Goal: Transaction & Acquisition: Purchase product/service

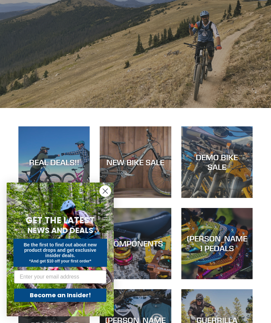
click at [110, 187] on icon "Close dialog" at bounding box center [105, 191] width 12 height 12
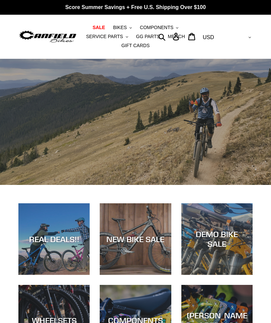
click at [56, 241] on div "REAL DEALS!!" at bounding box center [53, 239] width 71 height 10
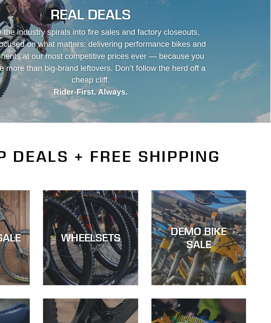
scroll to position [73, 0]
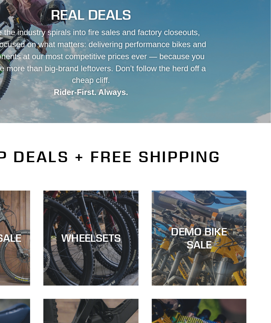
click at [181, 177] on div "DEMO BIKE SALE" at bounding box center [216, 178] width 71 height 19
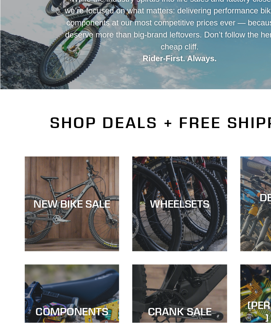
scroll to position [19, 0]
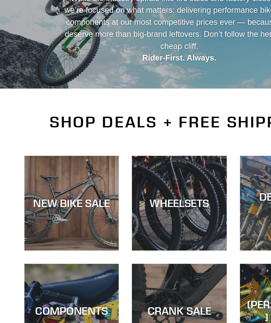
click at [40, 228] on div "NEW BIKE SALE" at bounding box center [53, 233] width 71 height 10
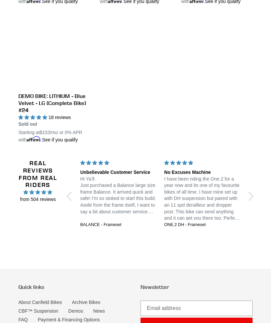
scroll to position [1031, 0]
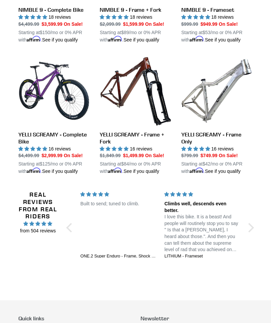
scroll to position [929, 0]
click at [47, 132] on link "YELLI SCREAMY - Complete Bike" at bounding box center [53, 115] width 71 height 120
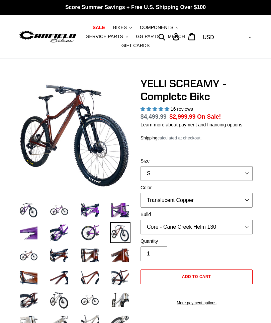
select select "highest-rating"
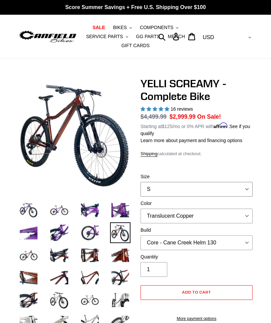
click at [245, 187] on select "S M L XL" at bounding box center [196, 189] width 112 height 15
select select "L"
click at [250, 212] on select "Translucent Copper Purple Haze Raw" at bounding box center [196, 216] width 112 height 15
select select "Raw"
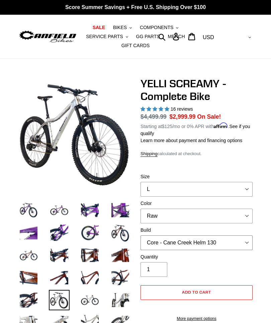
click at [246, 239] on select "Core - Cane Creek Helm 130 Pro - [GEOGRAPHIC_DATA] Helm 130 Core - Fox 34 SL Fa…" at bounding box center [196, 242] width 112 height 15
select select "Pro - Fox 34 SL Factory Grip X 130"
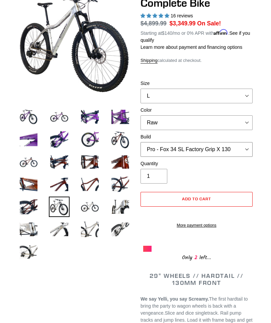
scroll to position [93, 0]
click at [97, 204] on img at bounding box center [90, 206] width 20 height 20
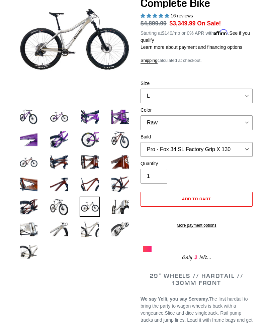
click at [117, 207] on img at bounding box center [120, 206] width 20 height 20
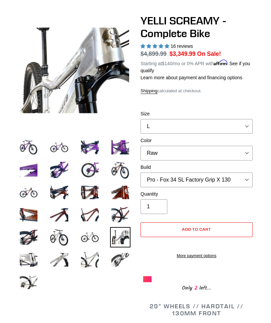
scroll to position [63, 0]
click at [30, 262] on img at bounding box center [28, 259] width 20 height 20
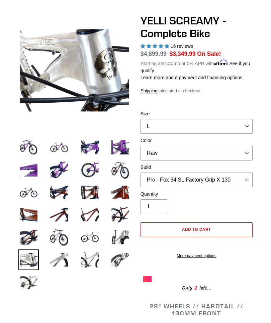
click at [64, 259] on img at bounding box center [59, 259] width 20 height 20
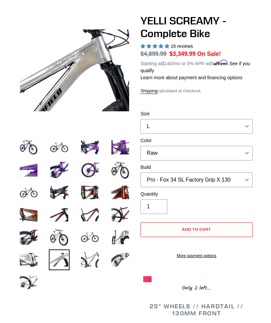
click at [94, 257] on img at bounding box center [90, 259] width 20 height 20
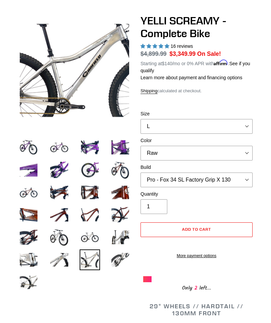
click at [118, 255] on img at bounding box center [120, 259] width 20 height 20
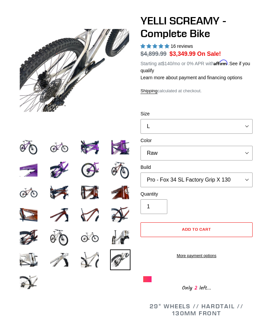
click at [32, 280] on img at bounding box center [28, 282] width 20 height 20
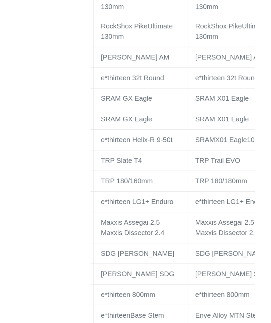
scroll to position [0, 50]
